Goal: Communication & Community: Answer question/provide support

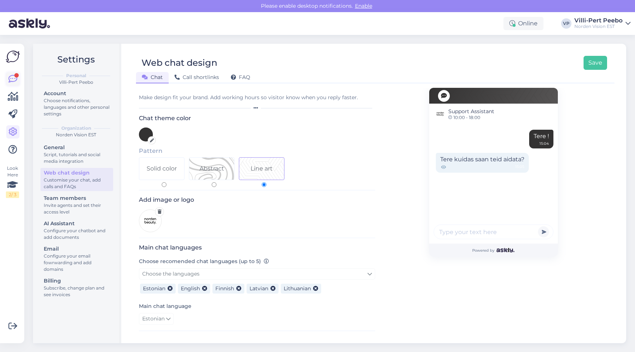
click at [17, 76] on div at bounding box center [16, 75] width 4 height 4
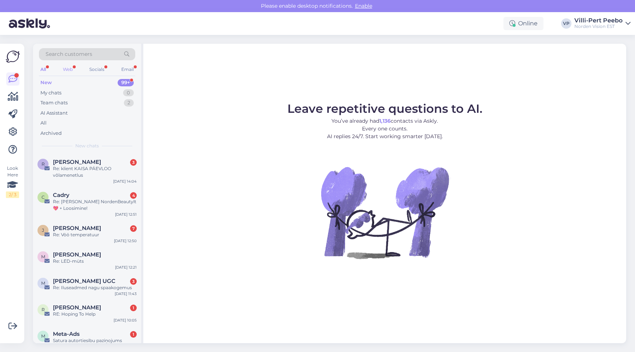
click at [69, 68] on div "Web" at bounding box center [67, 70] width 13 height 10
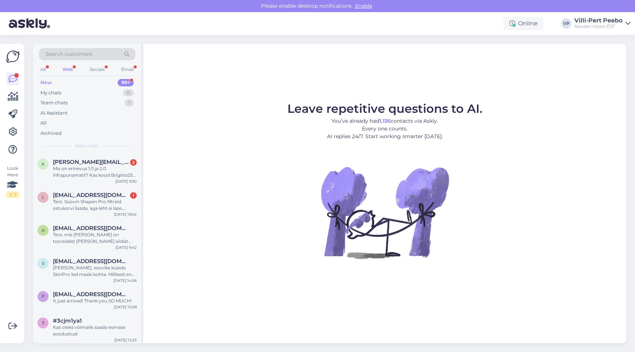
click at [39, 63] on div "Search customers All Web Socials Email New 99+ My chats 0 Team chats 1 AI Assis…" at bounding box center [87, 99] width 108 height 110
click at [41, 65] on div "All Web Socials Email" at bounding box center [87, 70] width 96 height 11
click at [46, 123] on div "All" at bounding box center [43, 122] width 6 height 7
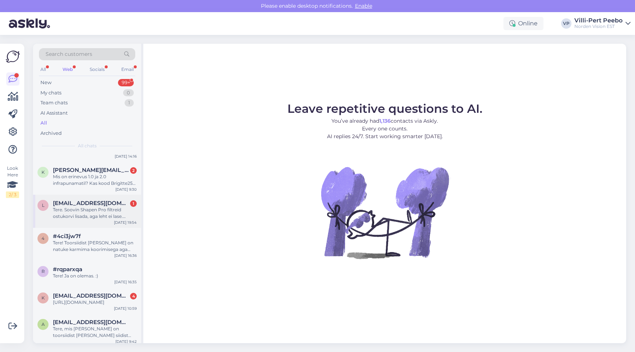
scroll to position [26, 0]
click at [82, 232] on div "#4ci3jw7f" at bounding box center [95, 235] width 84 height 7
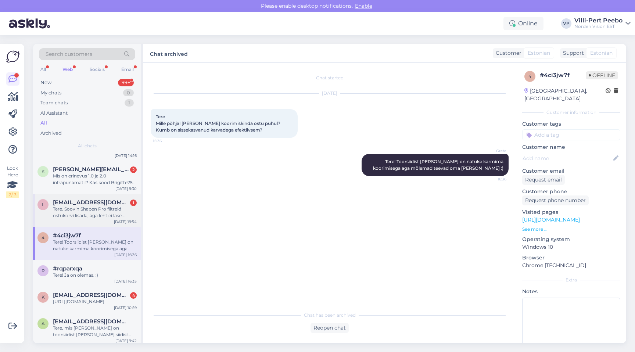
click at [97, 215] on div "Tere. Soovin Shapen Pro filtreid ostukorvi lisada, aga leht ei lase. Samas ei o…" at bounding box center [95, 212] width 84 height 13
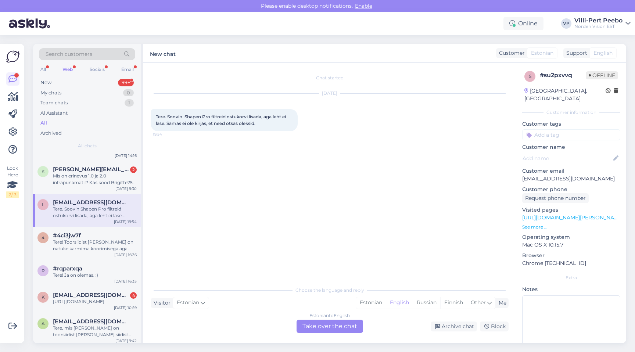
scroll to position [2, 0]
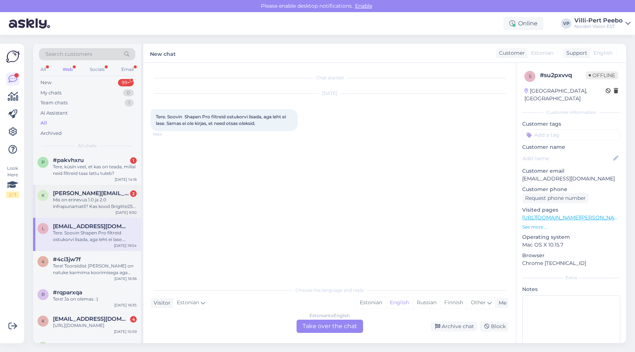
click at [100, 208] on div "Mis on erinevus 1.0 ja 2.0 infrapunamatil? Kas kood Brigitte25 on veel aktuaaln…" at bounding box center [95, 203] width 84 height 13
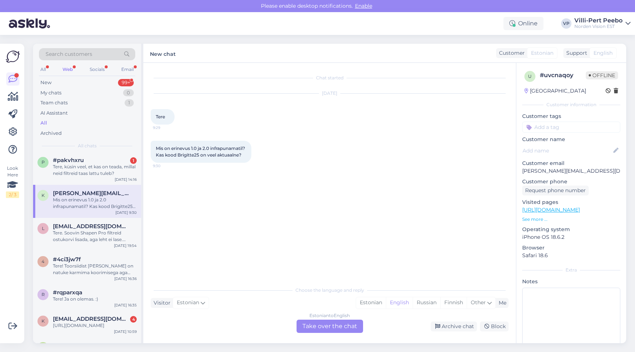
scroll to position [0, 0]
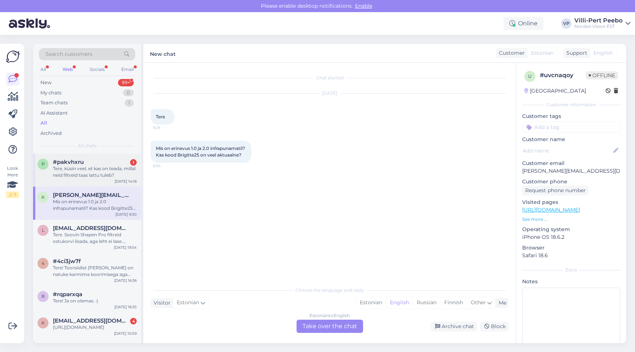
click at [108, 185] on div "p #pakvhxru 1 Tere, küsin veel, et kas on teada, millal neid filtreid taas latt…" at bounding box center [87, 170] width 108 height 33
